Goal: Task Accomplishment & Management: Complete application form

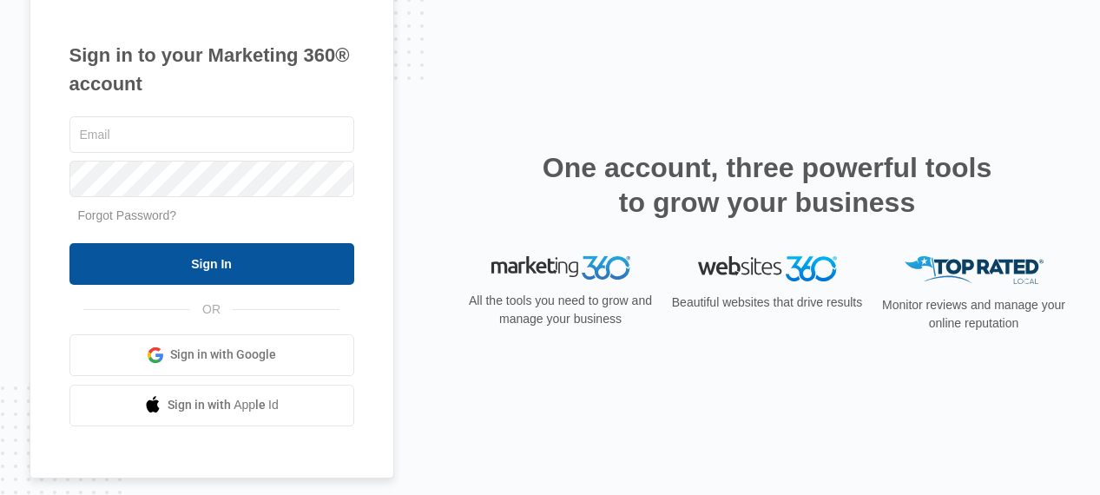
type input "jana@kingdomwayministries.net"
click at [205, 261] on input "Sign In" at bounding box center [211, 264] width 285 height 42
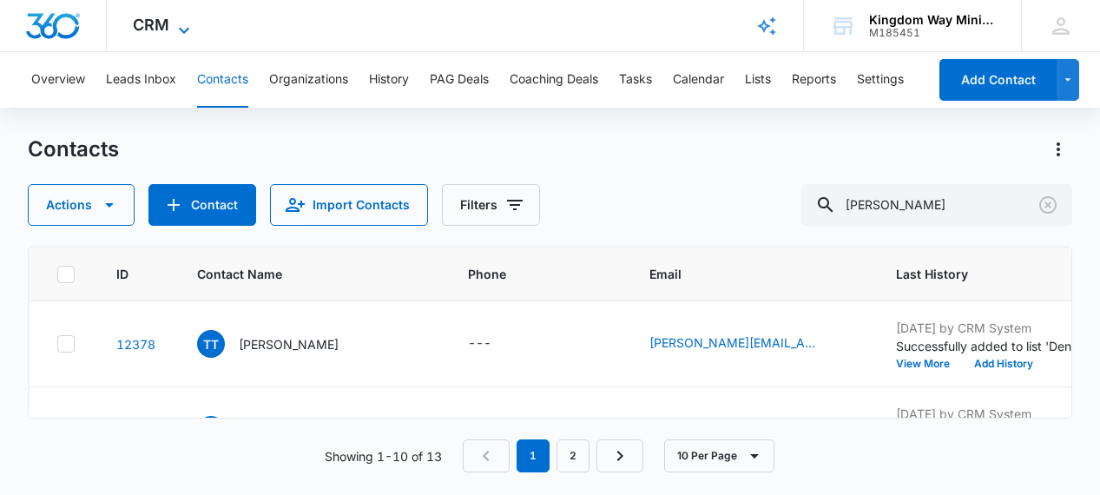
click at [167, 30] on span "CRM" at bounding box center [151, 25] width 36 height 18
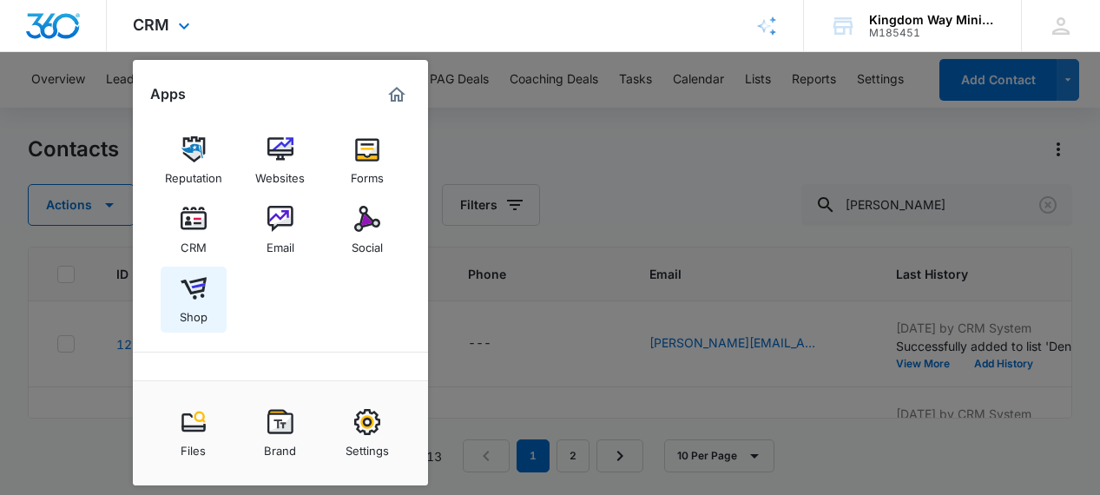
click at [189, 290] on img at bounding box center [194, 288] width 26 height 26
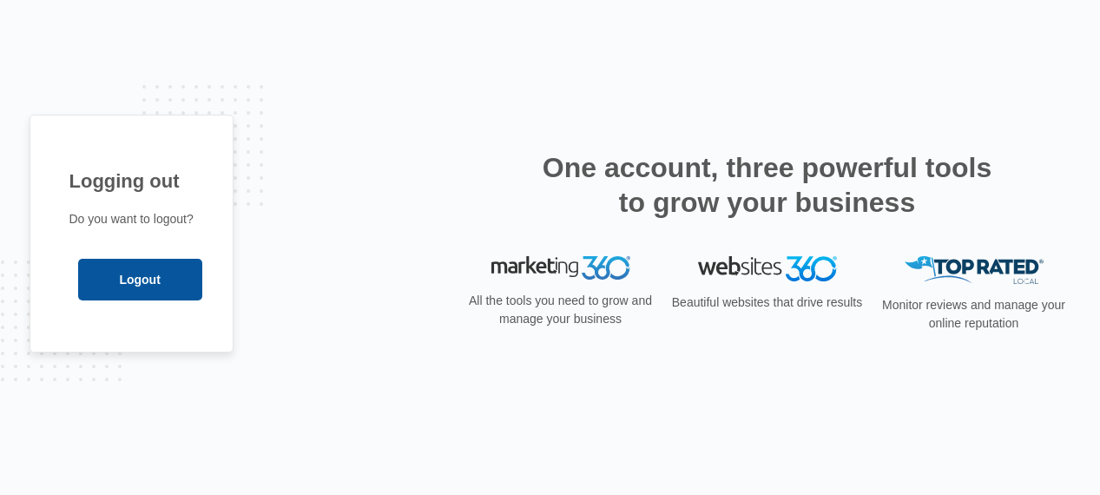
click at [134, 278] on input "Logout" at bounding box center [140, 280] width 124 height 42
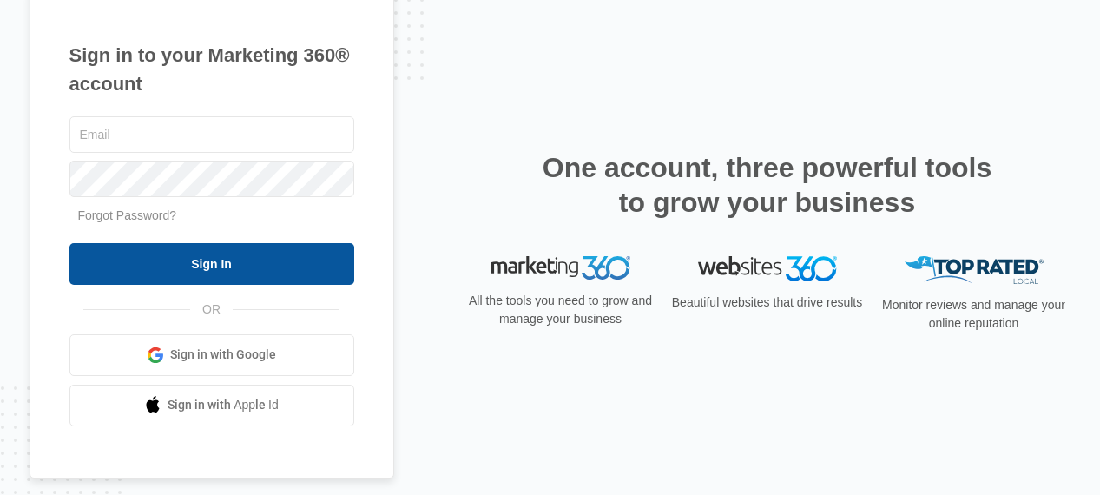
type input "jana@kingdomwayministries.net"
click at [205, 269] on input "Sign In" at bounding box center [211, 264] width 285 height 42
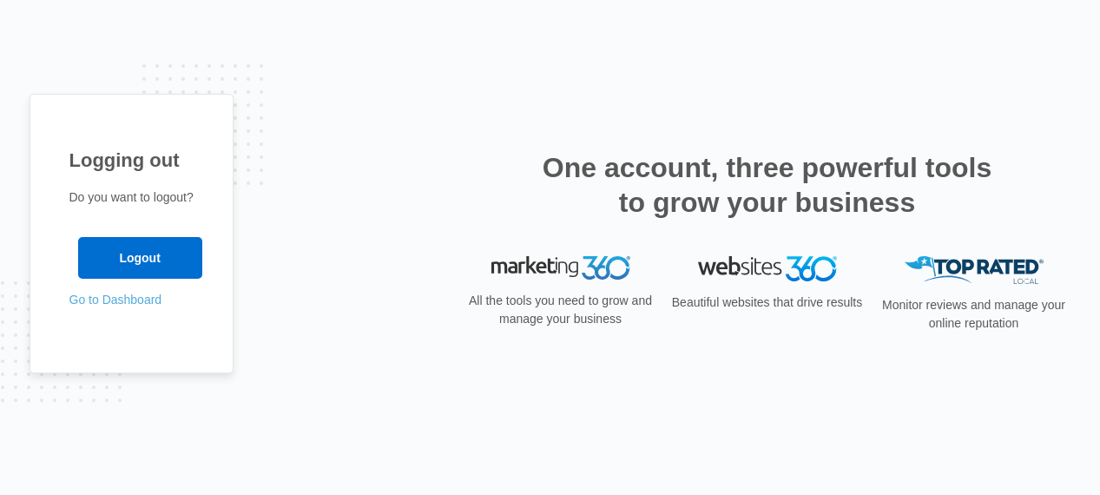
click at [140, 301] on link "Go to Dashboard" at bounding box center [115, 300] width 93 height 14
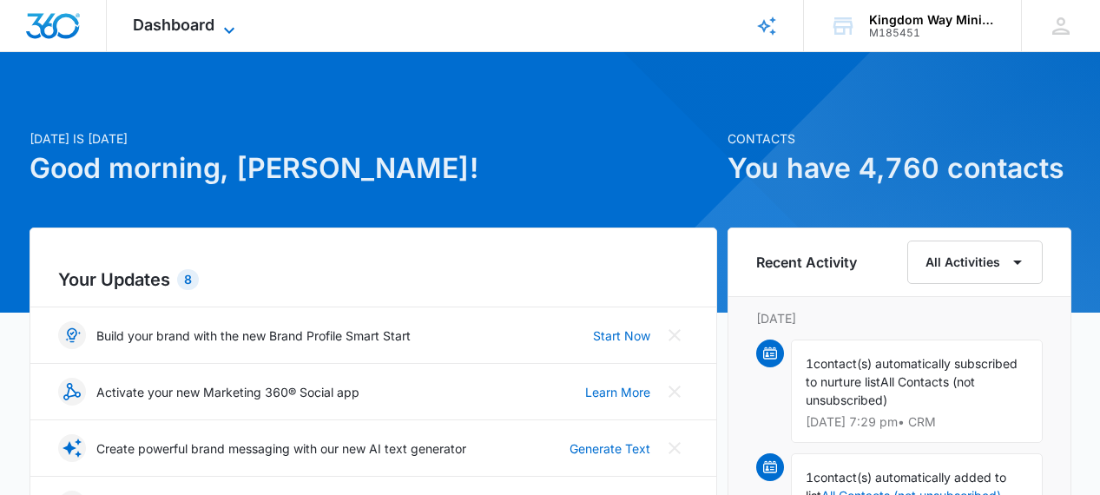
click at [167, 17] on span "Dashboard" at bounding box center [174, 25] width 82 height 18
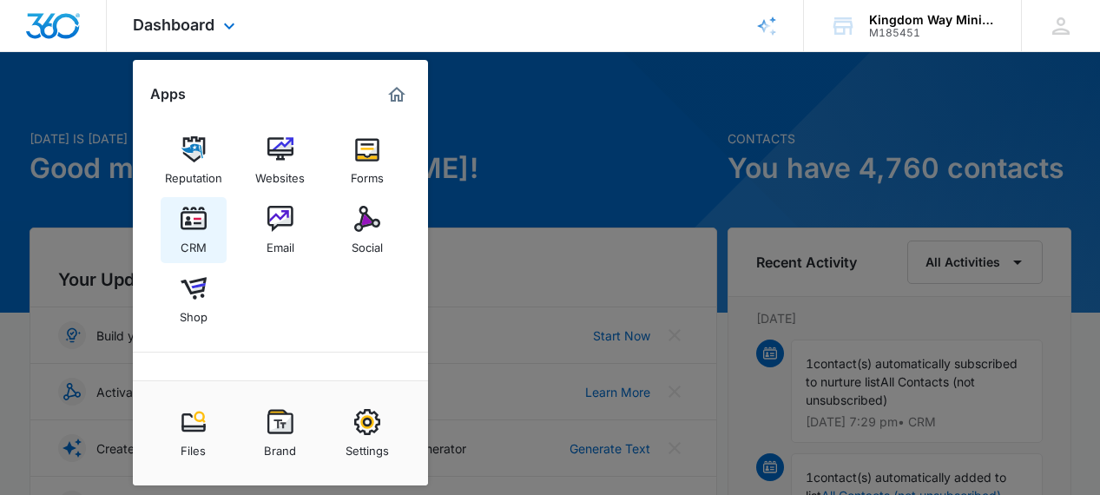
click at [199, 230] on img at bounding box center [194, 219] width 26 height 26
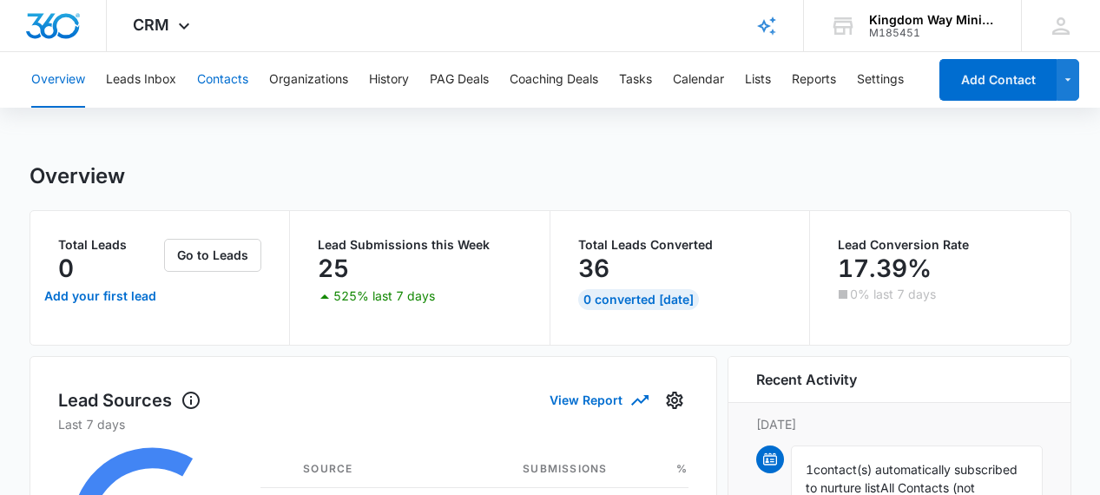
click at [227, 82] on button "Contacts" at bounding box center [222, 80] width 51 height 56
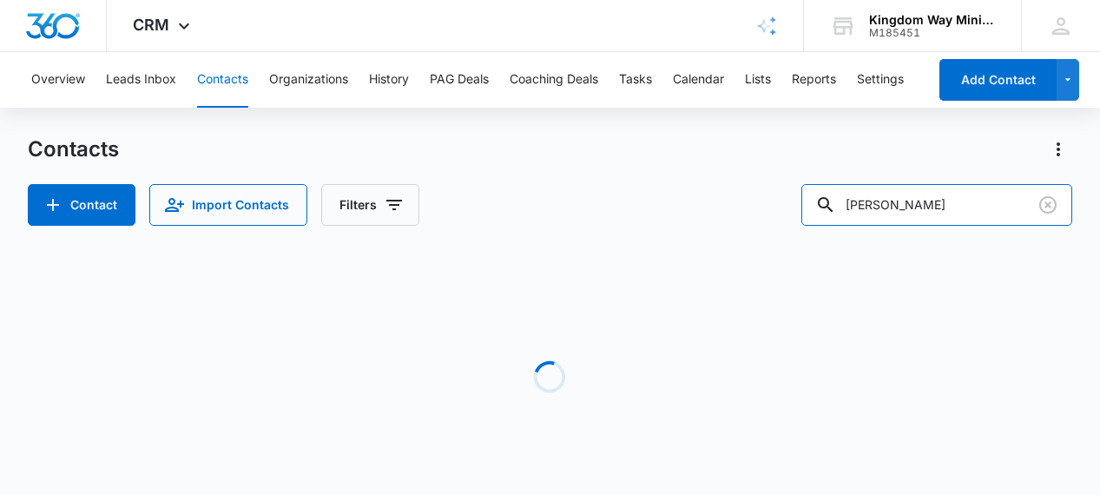
drag, startPoint x: 928, startPoint y: 196, endPoint x: 838, endPoint y: 182, distance: 91.5
click at [837, 193] on div "Contact Import Contacts Filters travis" at bounding box center [551, 205] width 1046 height 42
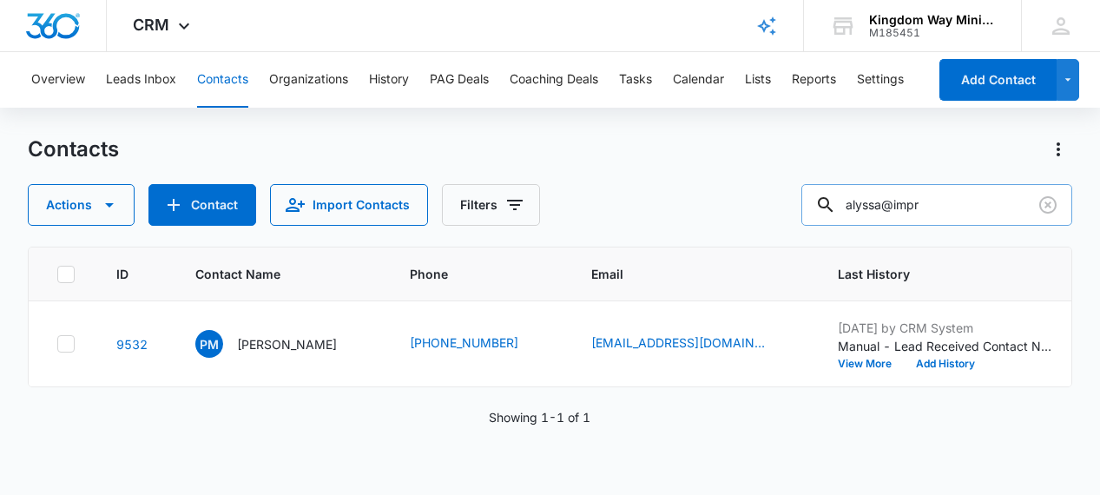
drag, startPoint x: 978, startPoint y: 209, endPoint x: 931, endPoint y: 208, distance: 46.9
click at [931, 208] on input "alyssa@impr" at bounding box center [937, 205] width 271 height 42
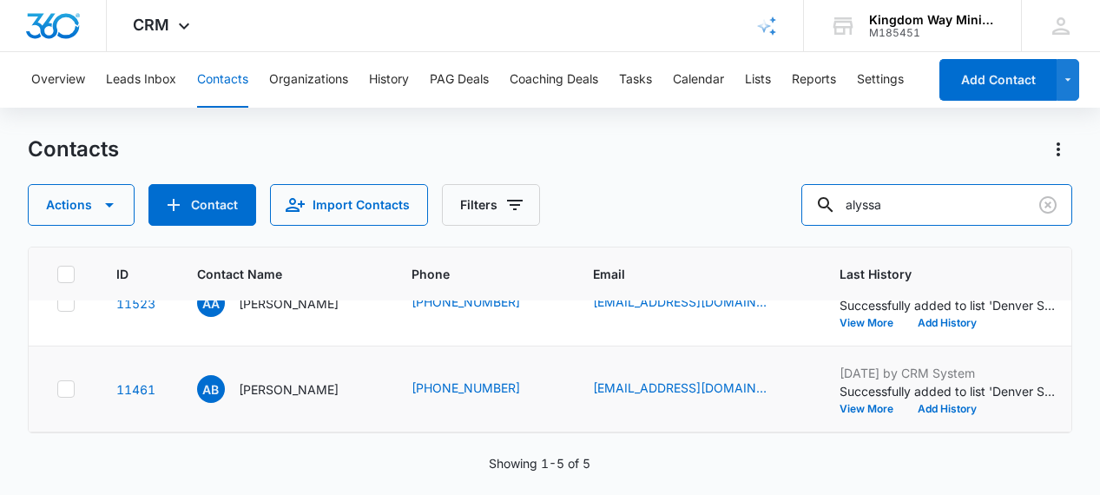
scroll to position [17, 0]
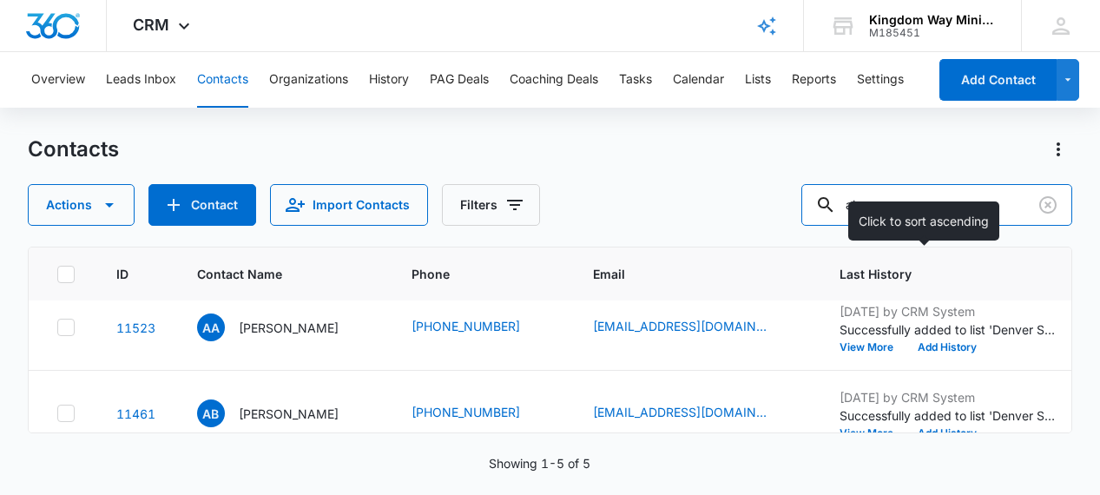
type input "a"
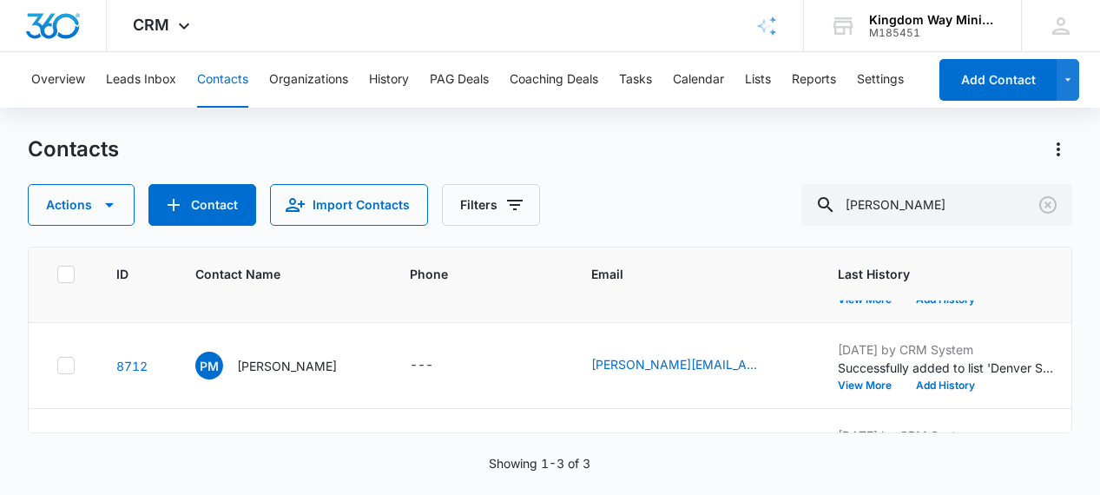
scroll to position [66, 0]
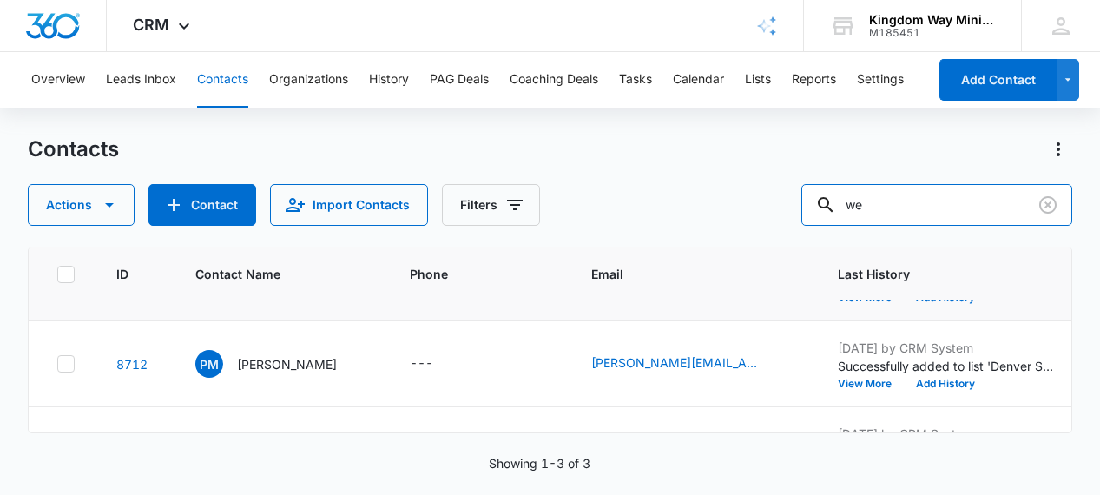
type input "w"
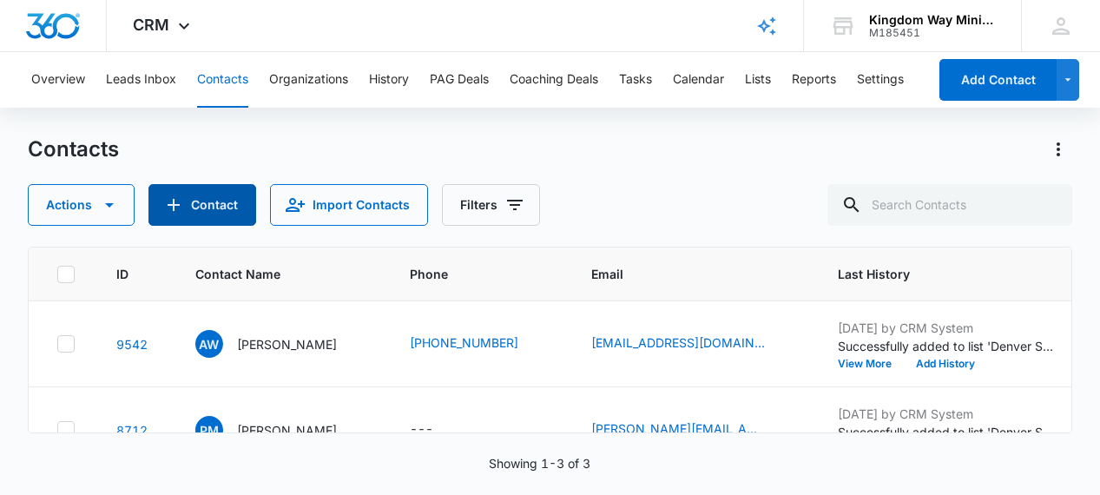
click at [210, 200] on button "Contact" at bounding box center [203, 205] width 108 height 42
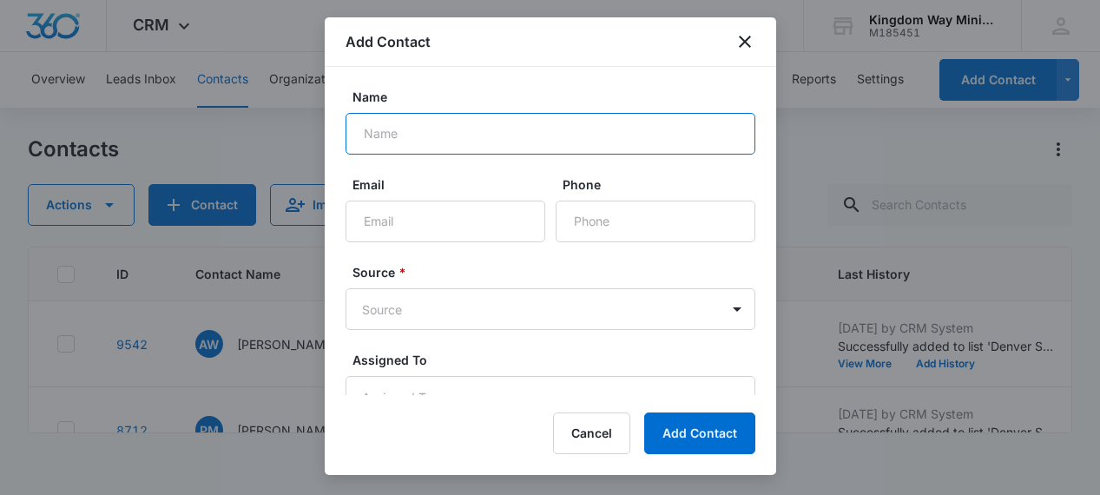
click at [435, 135] on input "Name" at bounding box center [551, 134] width 410 height 42
type input "a"
type input "Alyssa Wells"
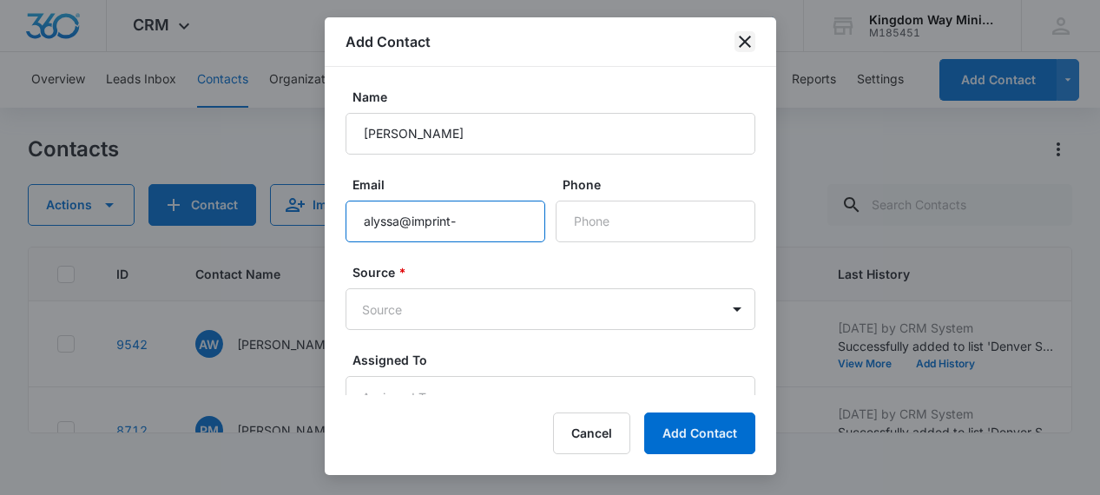
type input "alyssa@imprint-"
click at [742, 43] on icon "close" at bounding box center [745, 41] width 21 height 21
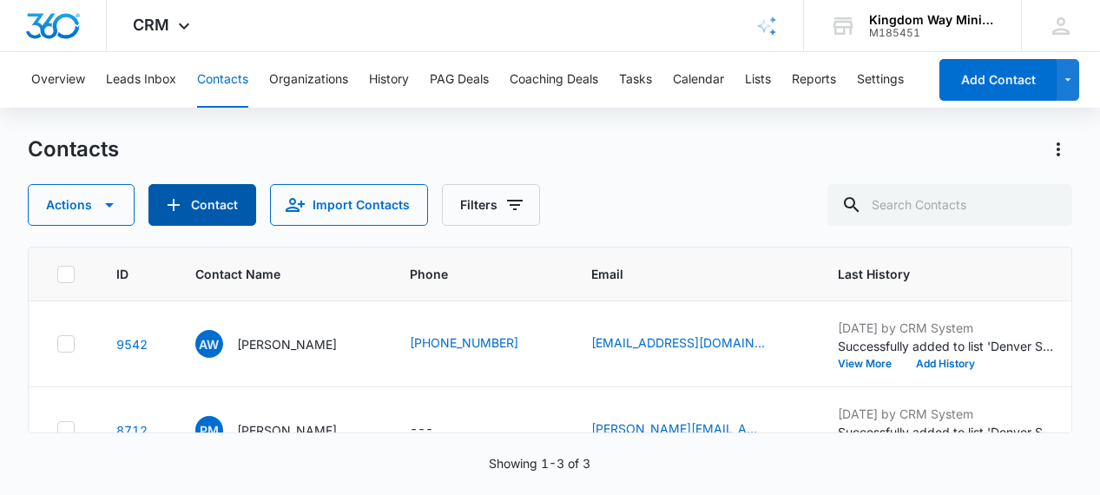
click at [197, 213] on button "Contact" at bounding box center [203, 205] width 108 height 42
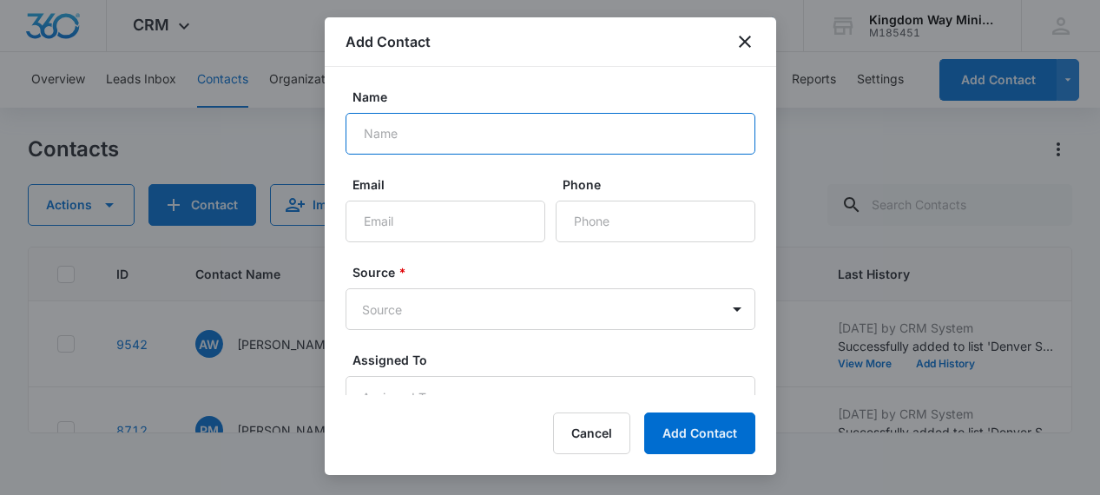
click at [374, 127] on input "Name" at bounding box center [551, 134] width 410 height 42
type input "Alyssa Wells"
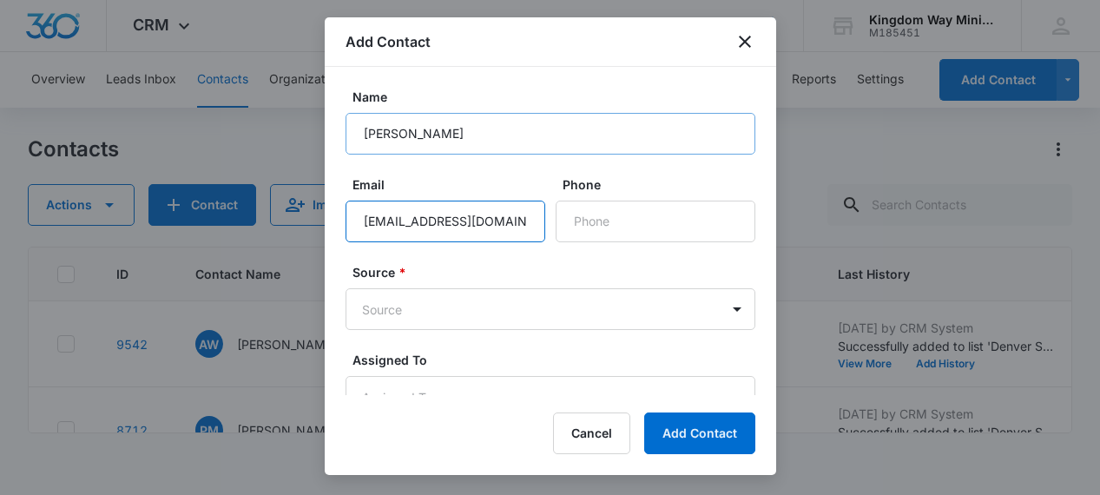
type input "allyssa@imprint-digital.com"
click at [472, 315] on body "CRM Apps Reputation Websites Forms CRM Email Social Shop Payments POS Content A…" at bounding box center [550, 247] width 1100 height 495
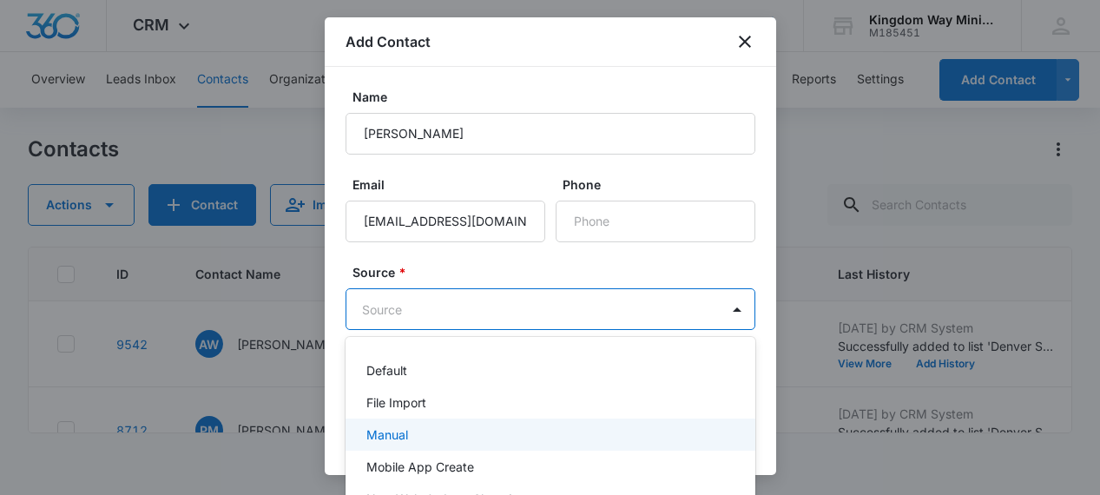
click at [418, 433] on div "Manual" at bounding box center [549, 435] width 365 height 18
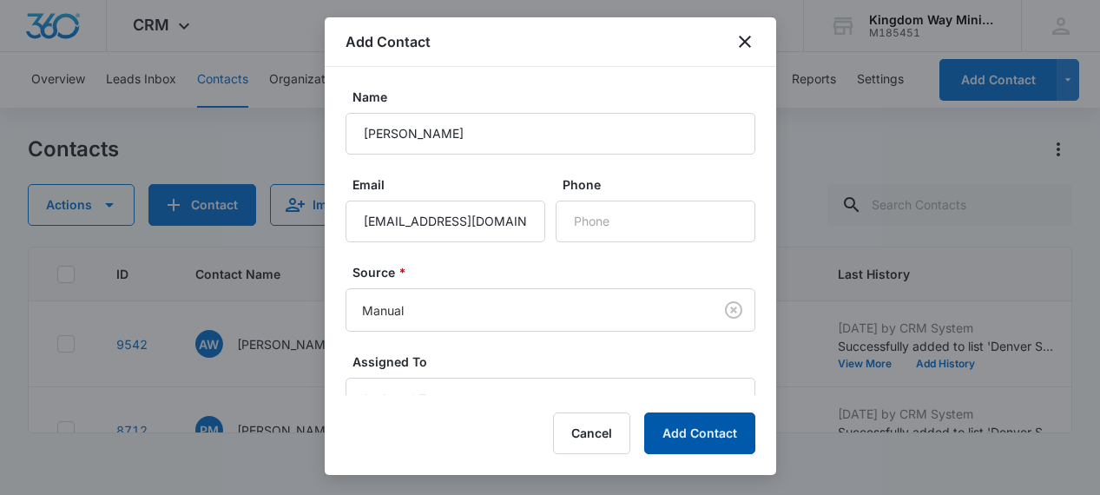
click at [696, 431] on button "Add Contact" at bounding box center [699, 434] width 111 height 42
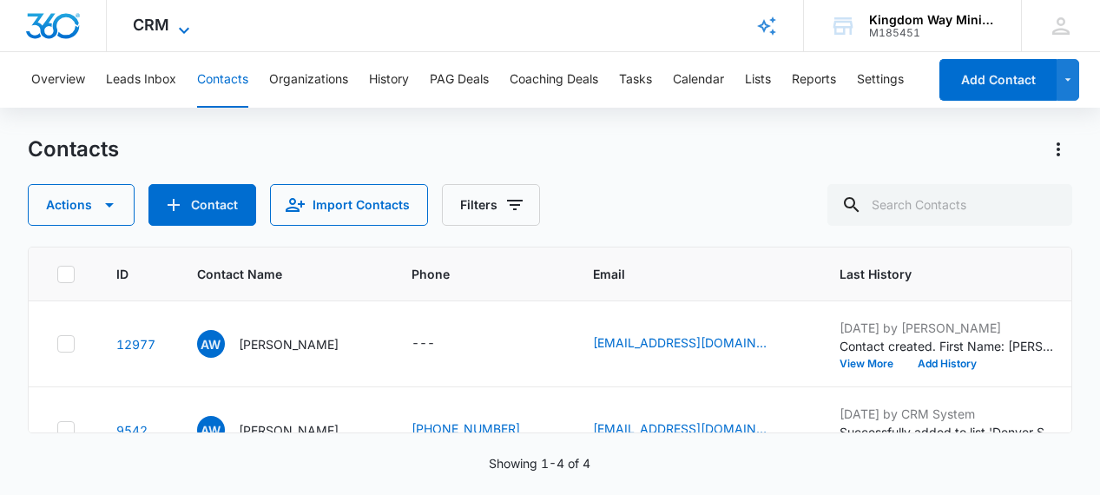
click at [160, 16] on span "CRM" at bounding box center [151, 25] width 36 height 18
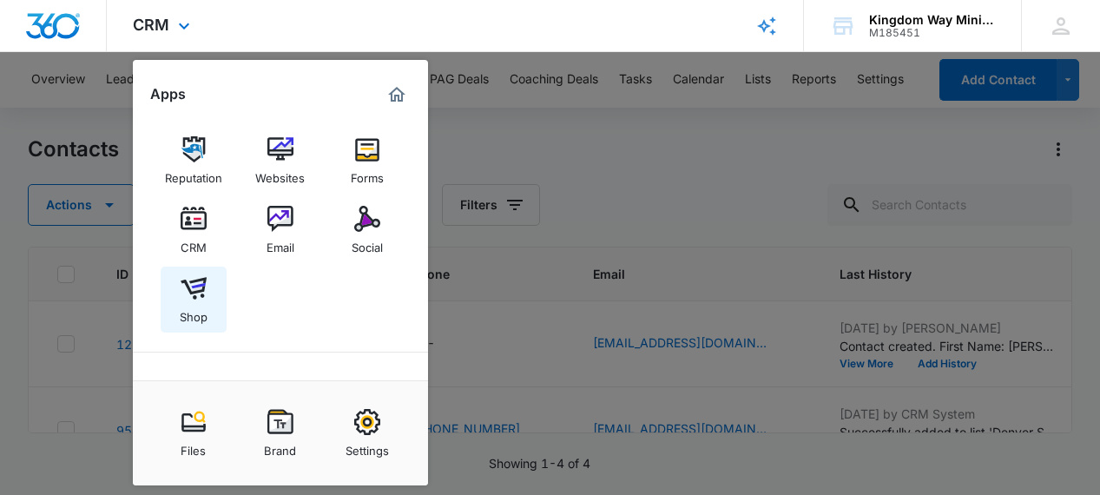
click at [188, 301] on img at bounding box center [194, 288] width 26 height 26
